Goal: Information Seeking & Learning: Learn about a topic

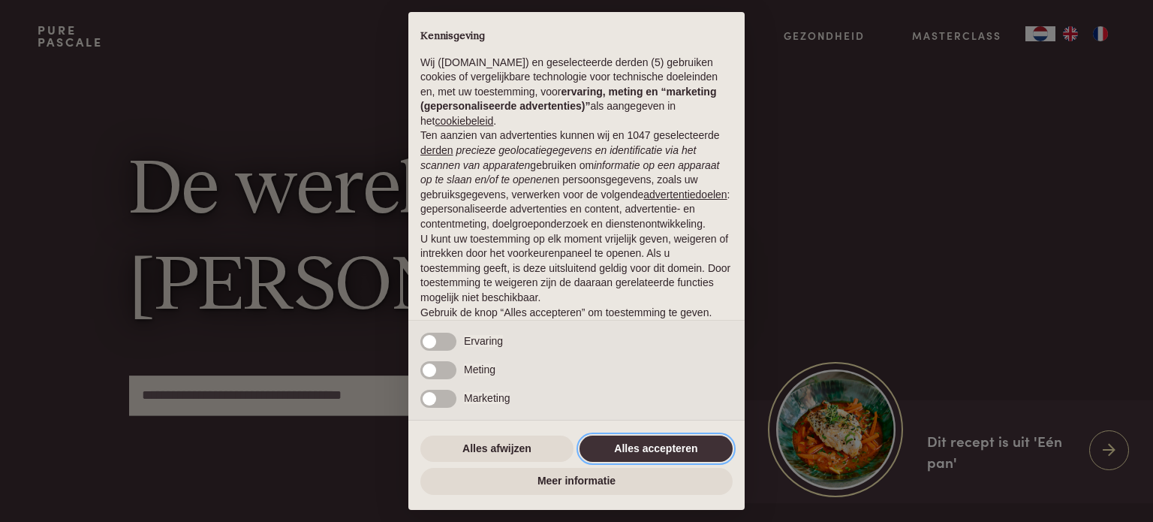
click at [653, 444] on button "Alles accepteren" at bounding box center [656, 449] width 153 height 27
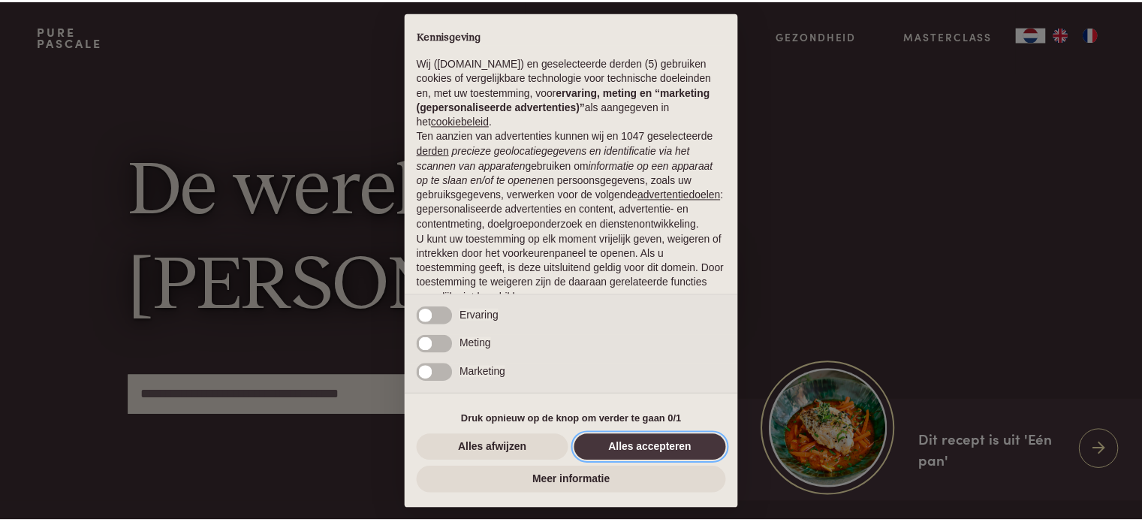
scroll to position [81, 0]
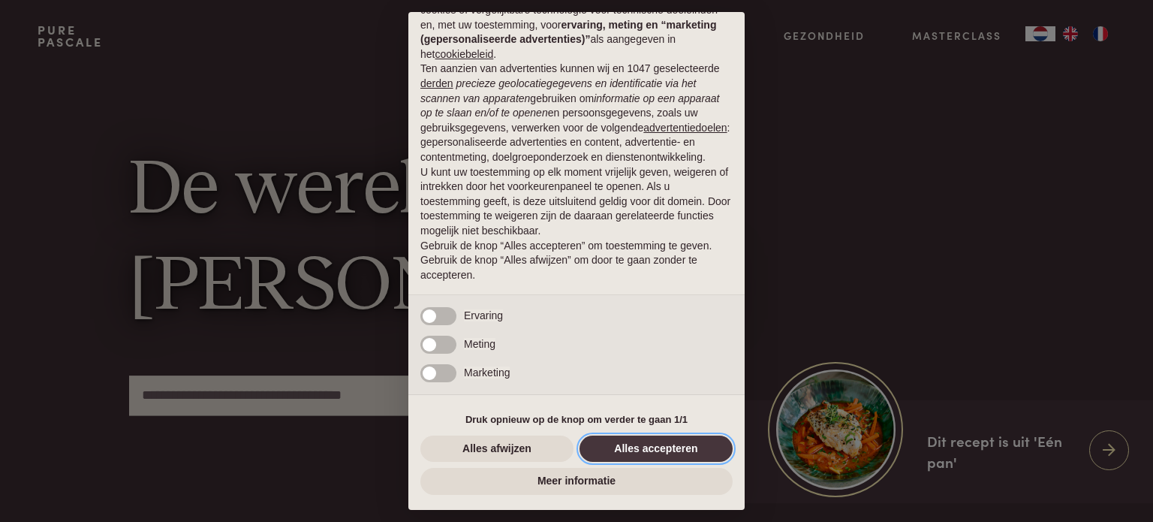
click at [653, 444] on button "Alles accepteren" at bounding box center [656, 449] width 153 height 27
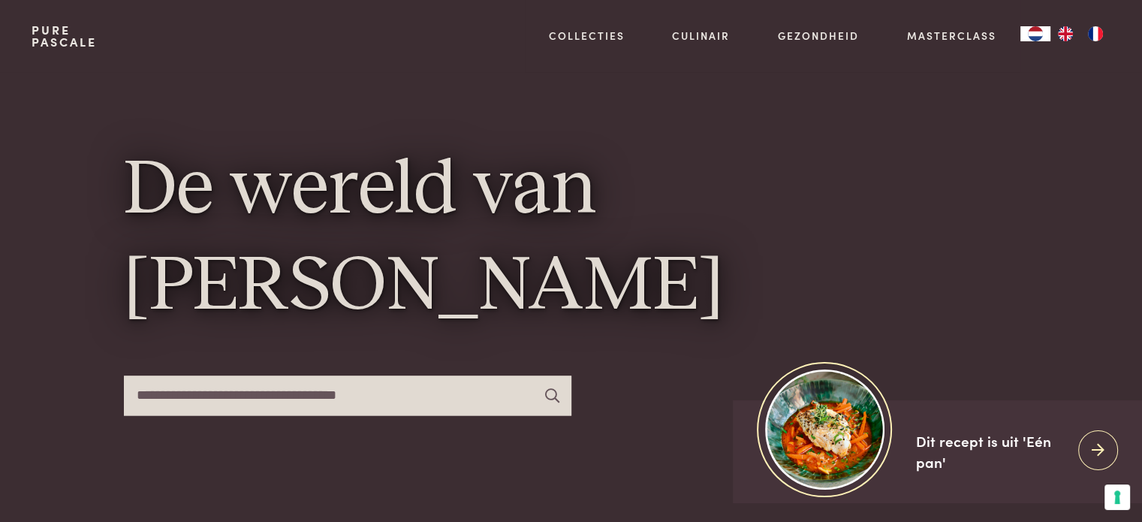
click at [653, 444] on div "De wereld van [PERSON_NAME]" at bounding box center [571, 287] width 895 height 431
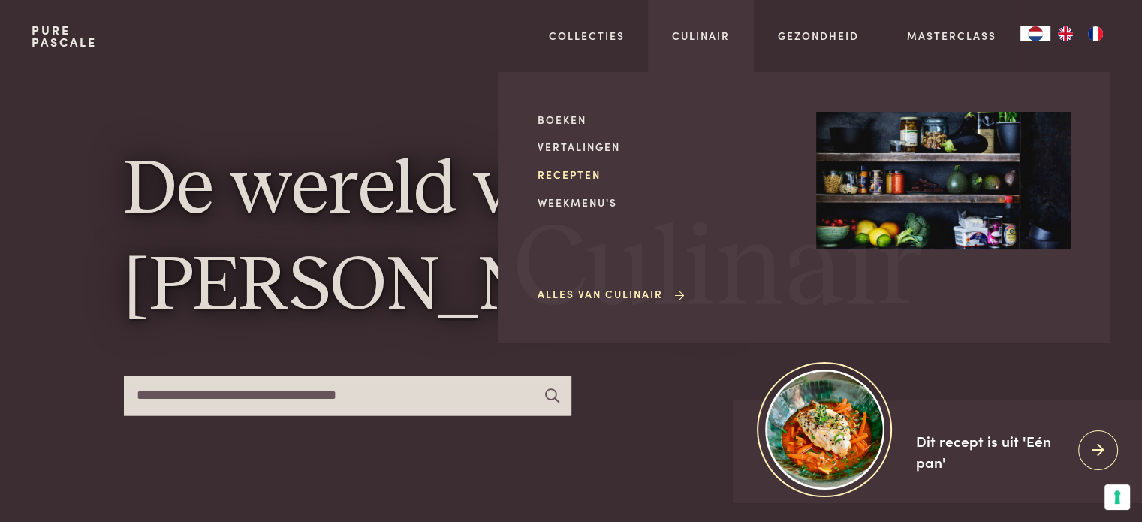
click at [589, 176] on link "Recepten" at bounding box center [665, 175] width 255 height 16
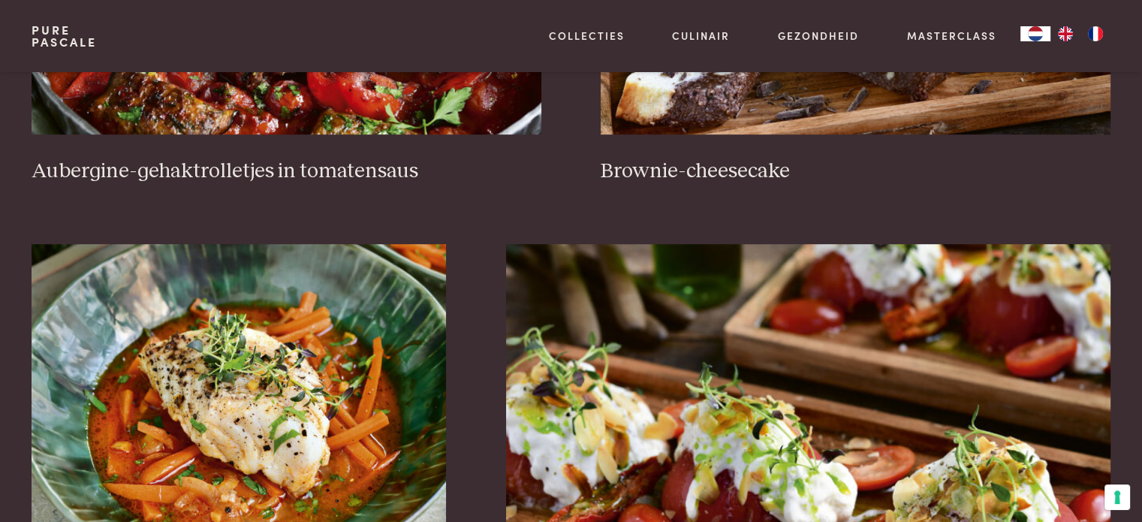
scroll to position [550, 0]
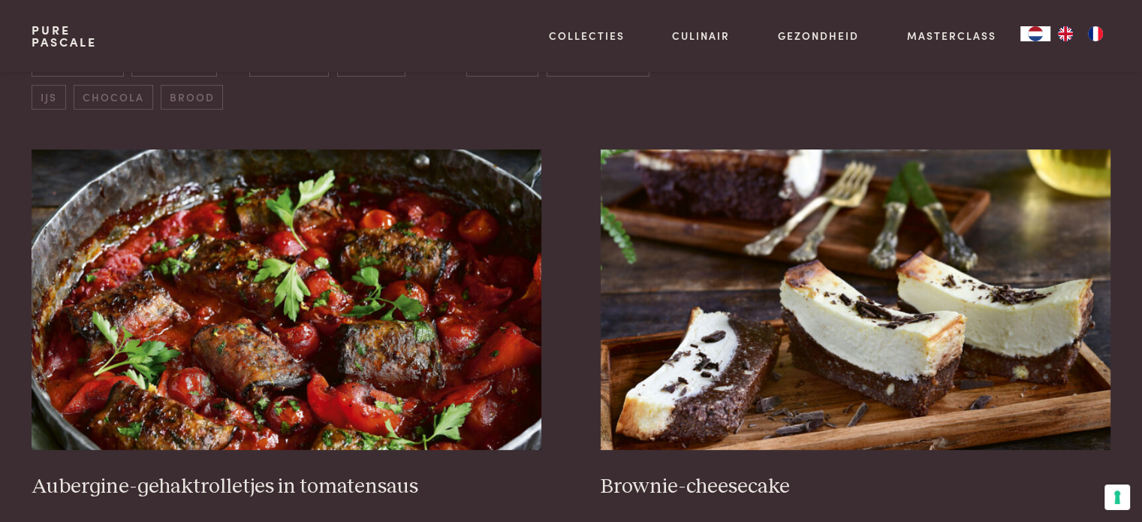
drag, startPoint x: 1149, startPoint y: 38, endPoint x: 1147, endPoint y: 83, distance: 45.1
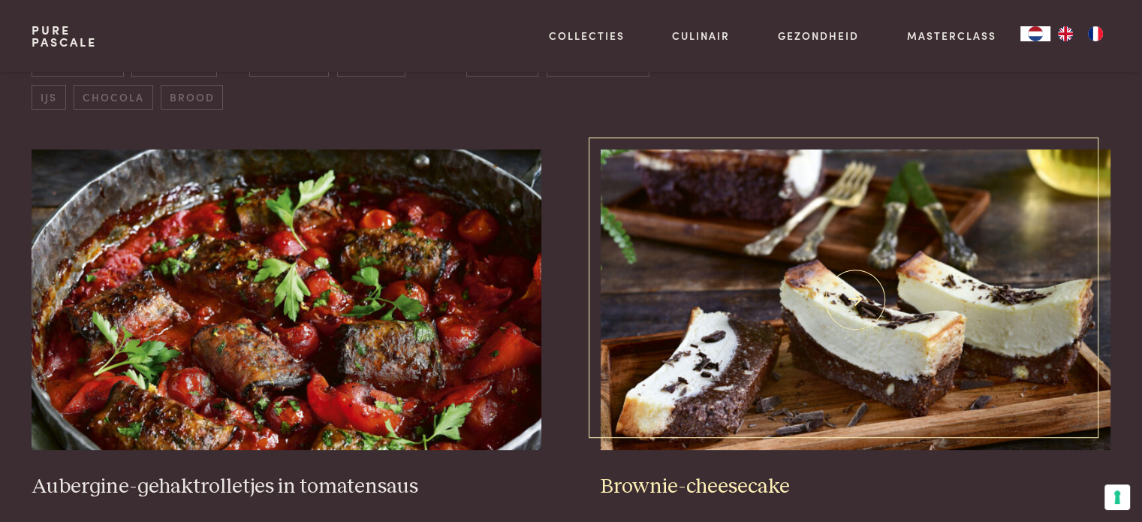
click at [796, 265] on img at bounding box center [855, 299] width 509 height 300
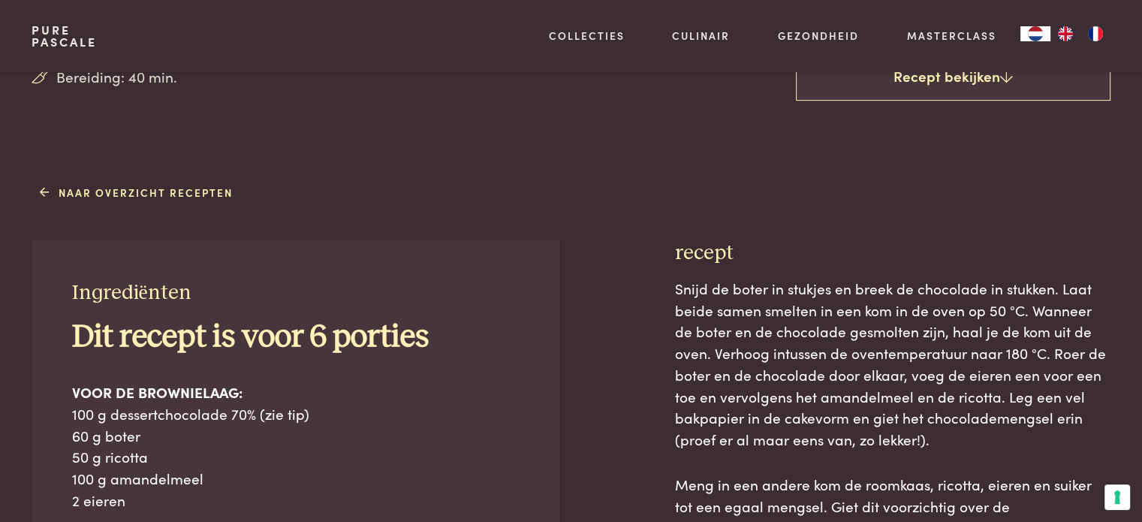
scroll to position [490, 0]
